Goal: Information Seeking & Learning: Stay updated

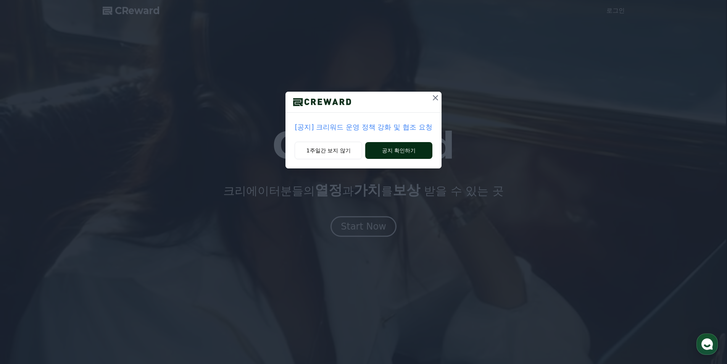
click at [375, 151] on button "공지 확인하기" at bounding box center [398, 150] width 67 height 17
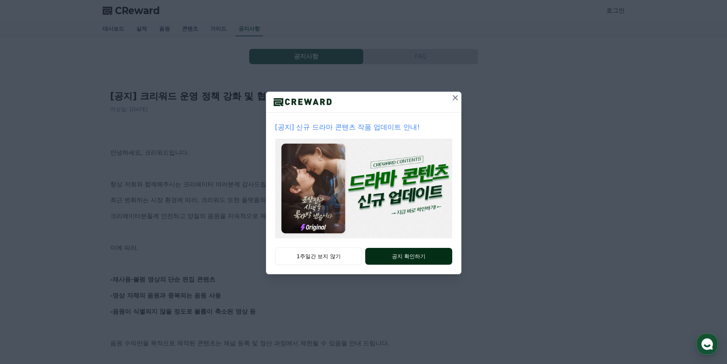
click at [393, 256] on button "공지 확인하기" at bounding box center [408, 256] width 87 height 17
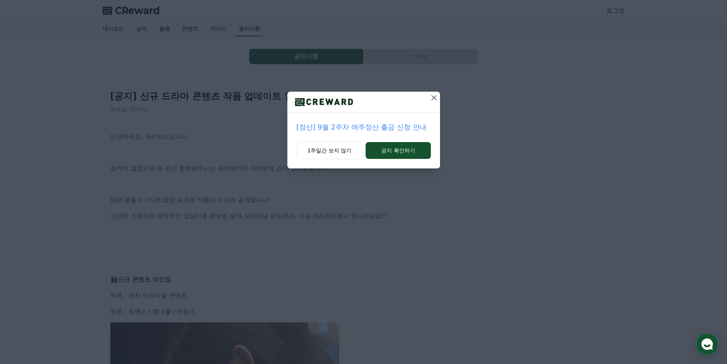
click at [438, 97] on button at bounding box center [434, 98] width 12 height 12
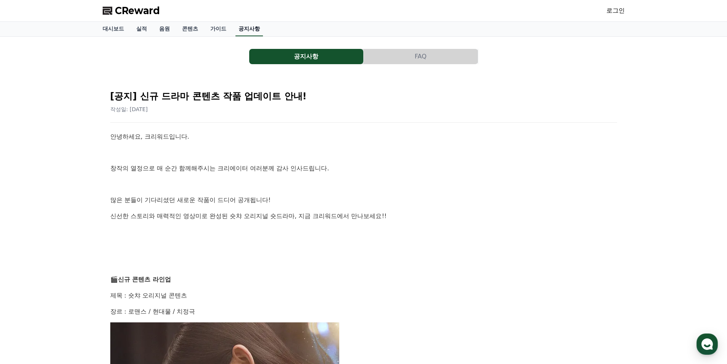
click at [250, 27] on link "공지사항" at bounding box center [248, 29] width 27 height 14
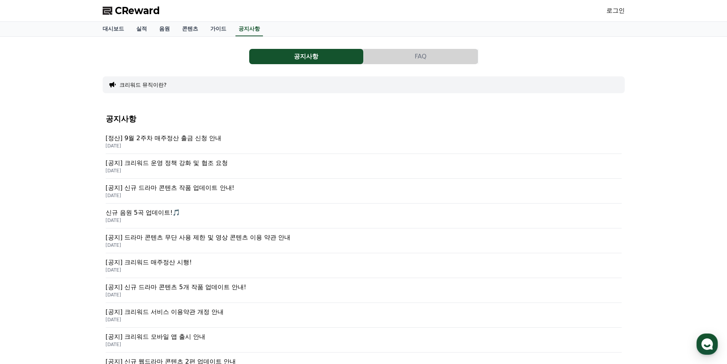
click at [200, 167] on p "[공지] 크리워드 운영 정책 강화 및 협조 요청" at bounding box center [364, 162] width 516 height 9
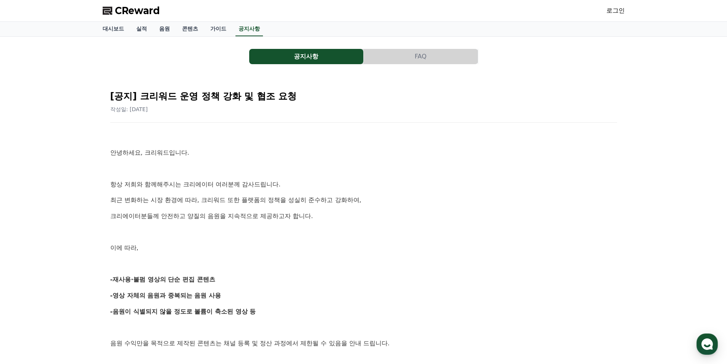
click at [395, 61] on button "FAQ" at bounding box center [421, 56] width 114 height 15
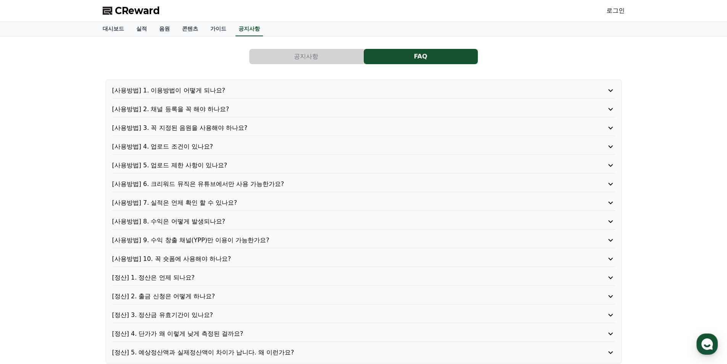
click at [341, 61] on button "공지사항" at bounding box center [306, 56] width 114 height 15
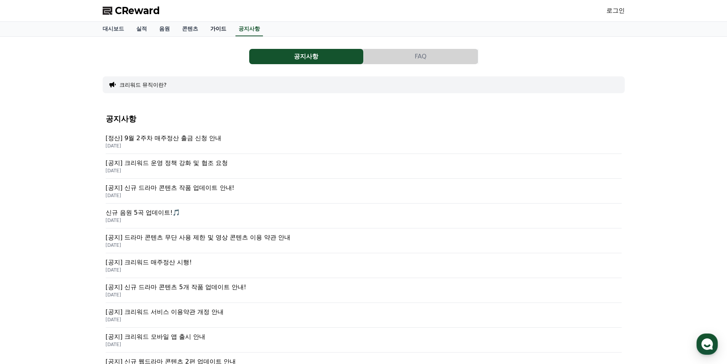
click at [213, 25] on link "가이드" at bounding box center [218, 29] width 28 height 14
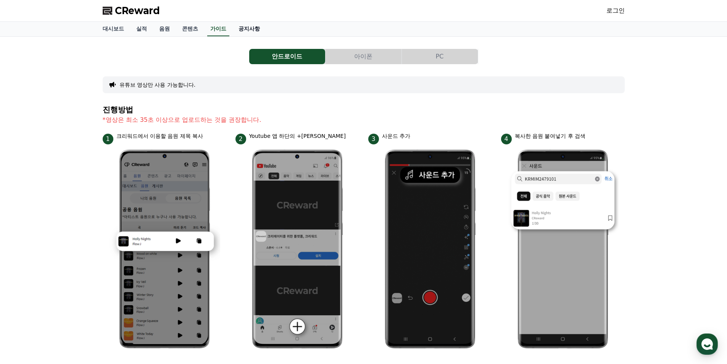
click at [254, 26] on link "공지사항" at bounding box center [249, 29] width 34 height 14
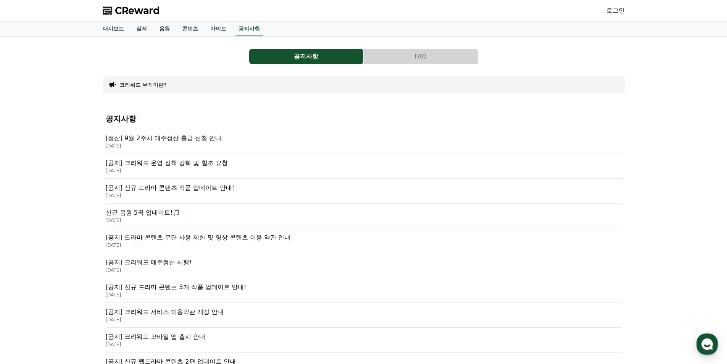
click at [166, 31] on link "음원" at bounding box center [164, 29] width 23 height 14
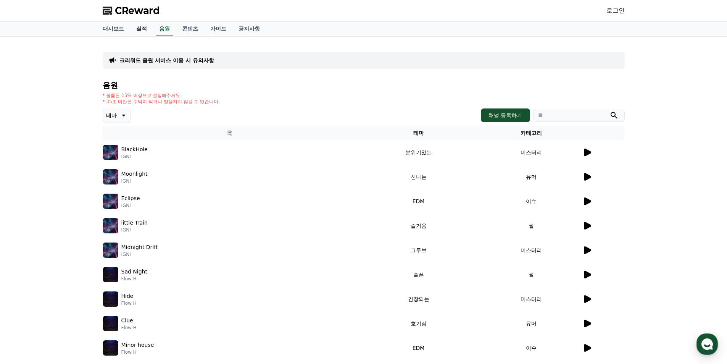
click at [143, 30] on link "실적" at bounding box center [141, 29] width 23 height 14
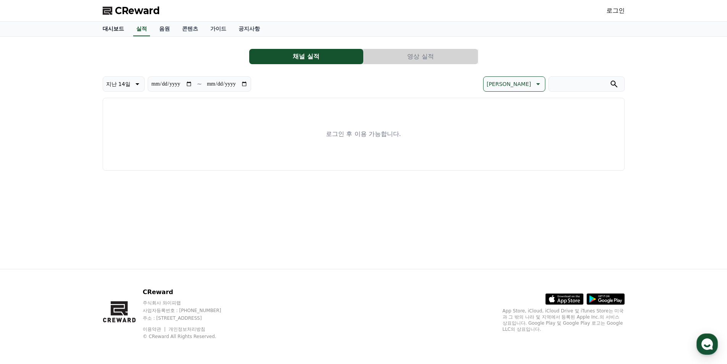
click at [117, 29] on link "대시보드" at bounding box center [114, 29] width 34 height 14
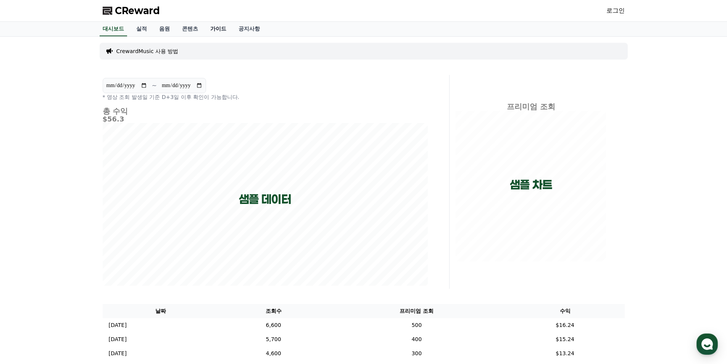
click at [217, 31] on link "가이드" at bounding box center [218, 29] width 28 height 14
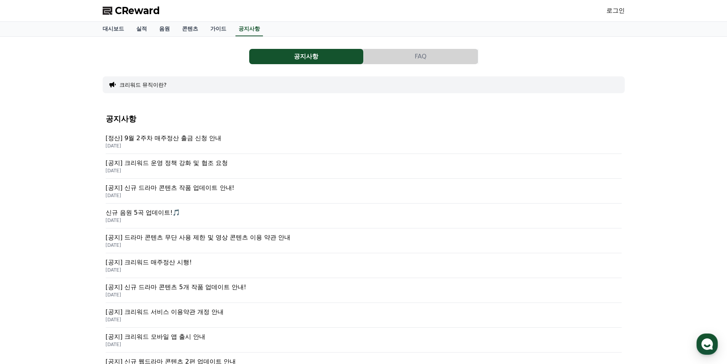
click at [231, 167] on p "[DATE]" at bounding box center [364, 170] width 516 height 6
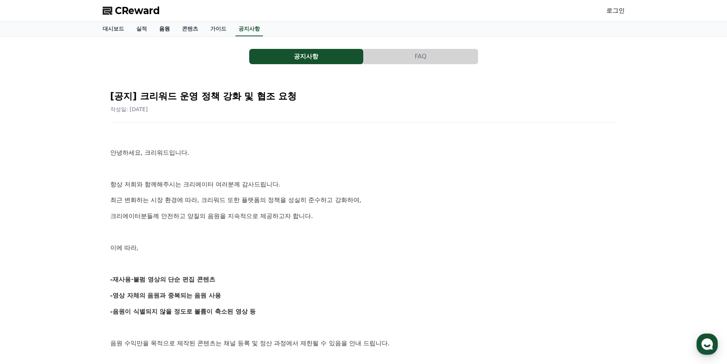
click at [168, 29] on link "음원" at bounding box center [164, 29] width 23 height 14
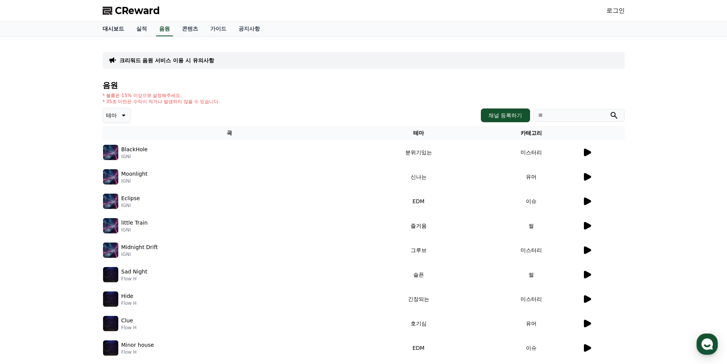
click at [111, 31] on link "대시보드" at bounding box center [114, 29] width 34 height 14
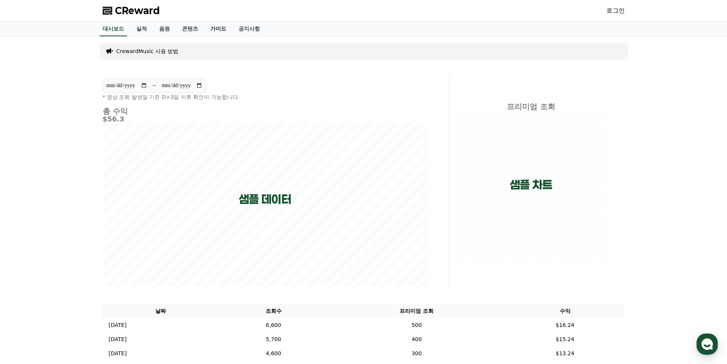
click at [221, 28] on link "가이드" at bounding box center [218, 29] width 28 height 14
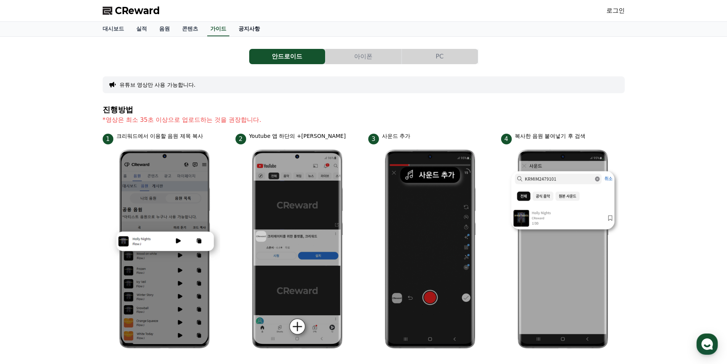
click at [259, 28] on link "공지사항" at bounding box center [249, 29] width 34 height 14
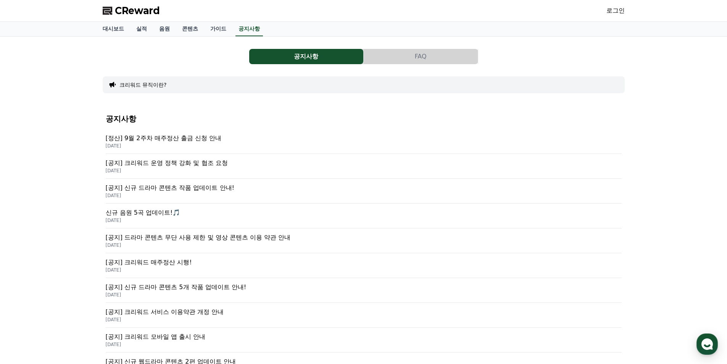
click at [222, 167] on p "[공지] 크리워드 운영 정책 강화 및 협조 요청" at bounding box center [364, 162] width 516 height 9
